Goal: Task Accomplishment & Management: Manage account settings

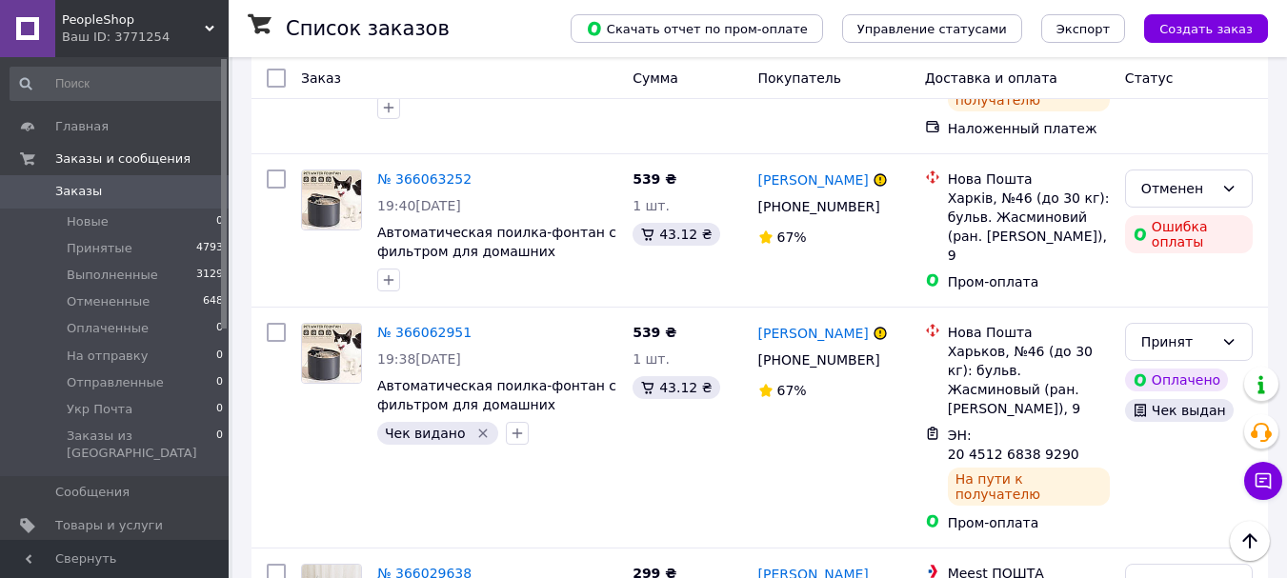
scroll to position [6288, 0]
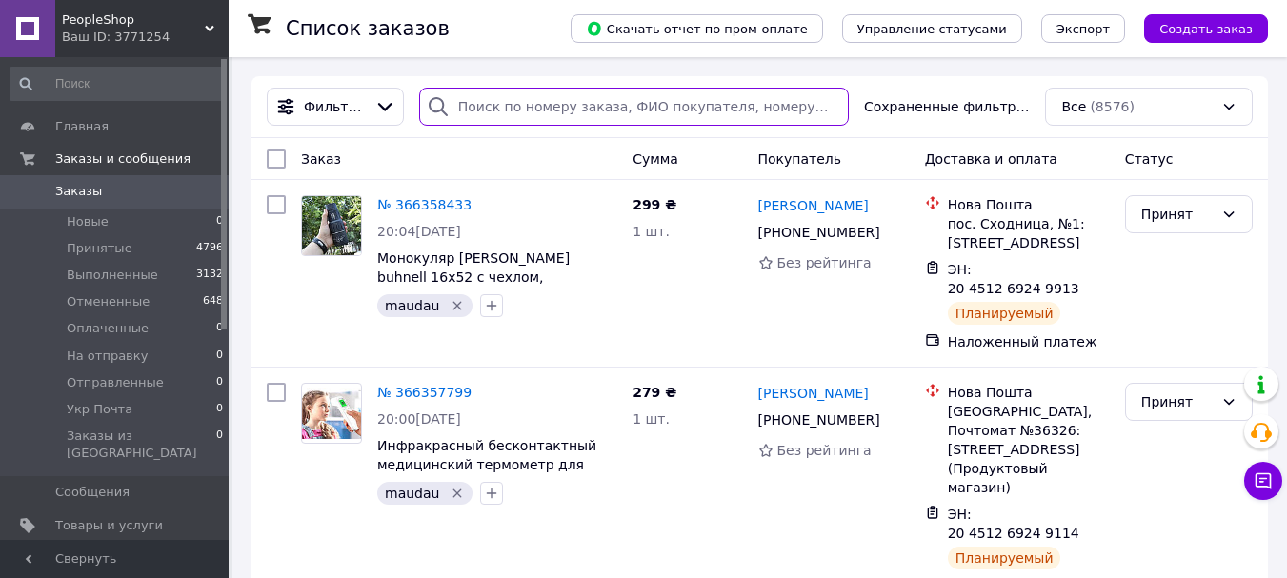
click at [476, 106] on input "search" at bounding box center [634, 107] width 430 height 38
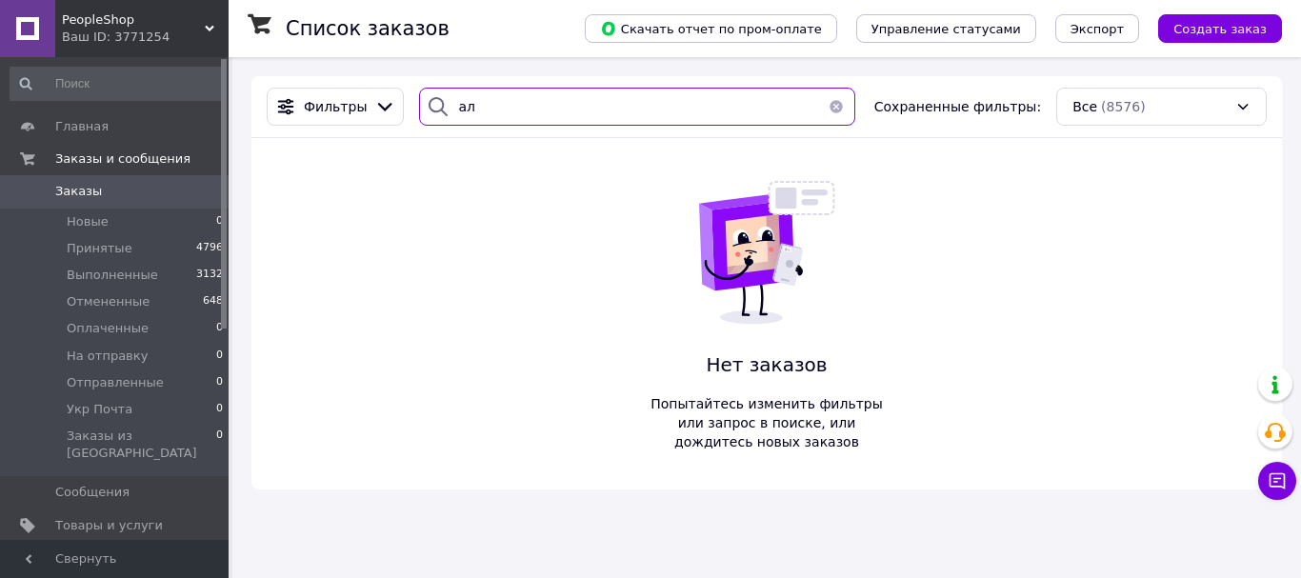
type input "а"
